Goal: Information Seeking & Learning: Check status

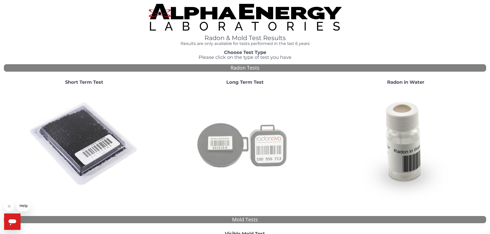
click at [234, 98] on img at bounding box center [244, 144] width 111 height 111
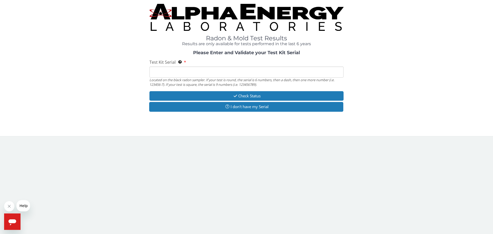
click at [188, 70] on input "Test Kit Serial Located on the black radon sampler. If your test is round, the …" at bounding box center [247, 72] width 194 height 11
click at [191, 74] on input "Test Kit Serial Located on the black radon sampler. If your test is round, the …" at bounding box center [247, 72] width 194 height 11
paste input "AT106338304"
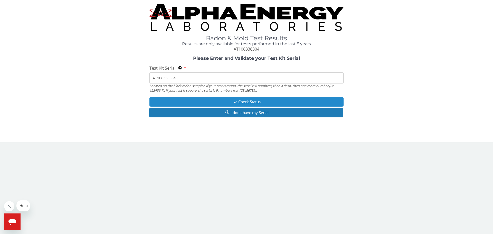
type input "AT106338304"
click at [254, 101] on button "Check Status" at bounding box center [247, 102] width 194 height 10
